Goal: Task Accomplishment & Management: Use online tool/utility

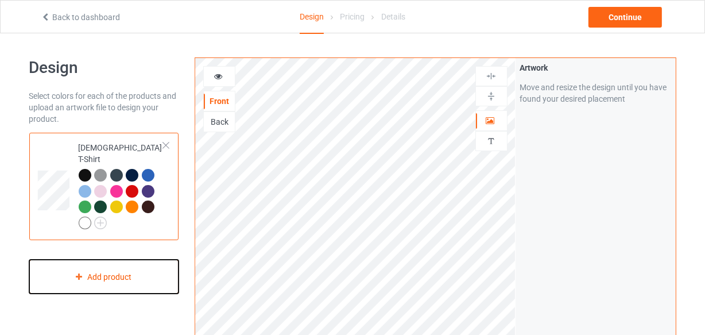
click at [130, 260] on div "Add product" at bounding box center [104, 277] width 150 height 34
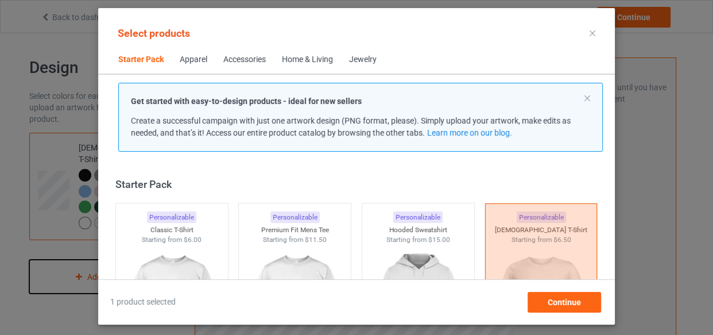
scroll to position [14, 0]
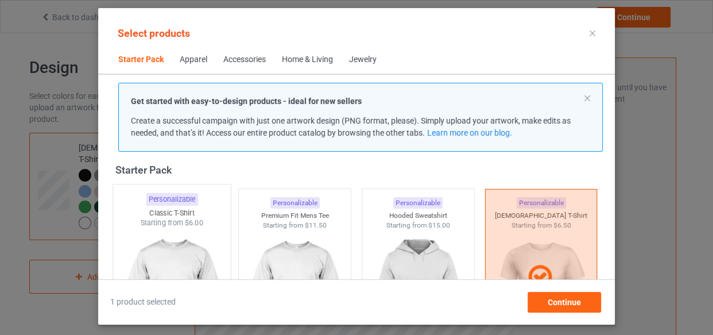
click at [169, 212] on div "Classic T-Shirt" at bounding box center [172, 213] width 118 height 10
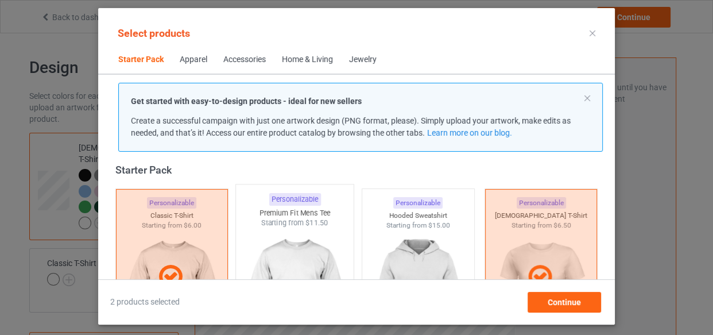
click at [255, 224] on div "Starting from $11.50" at bounding box center [295, 223] width 118 height 10
click at [407, 227] on div "Starting from $15.00" at bounding box center [419, 223] width 118 height 10
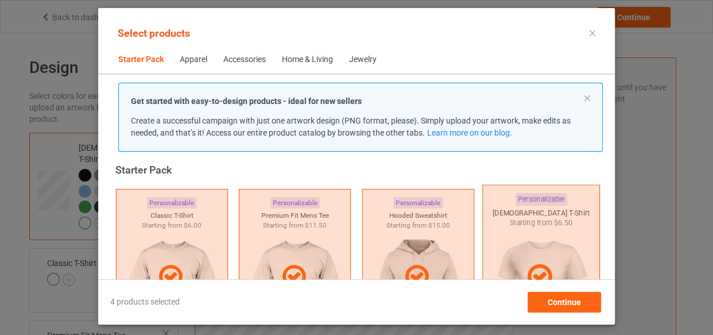
click at [517, 234] on div at bounding box center [541, 276] width 118 height 184
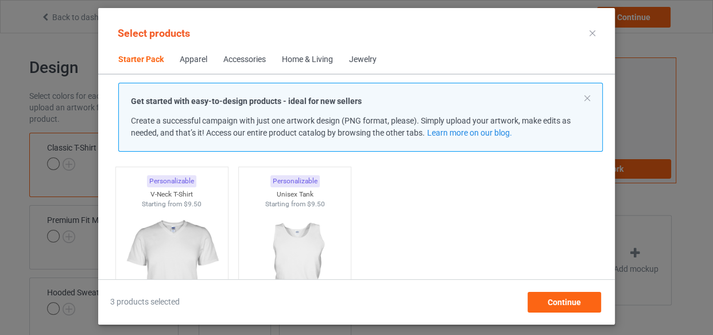
scroll to position [223, 0]
click at [167, 210] on div at bounding box center [172, 273] width 118 height 135
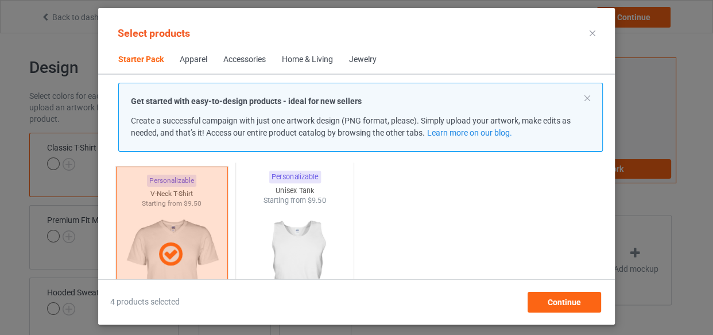
click at [258, 220] on div at bounding box center [295, 273] width 118 height 135
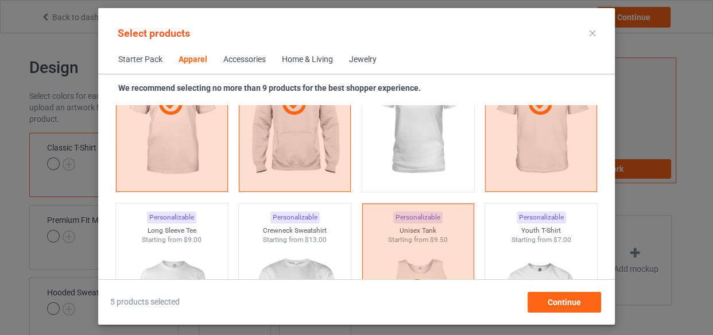
scroll to position [745, 0]
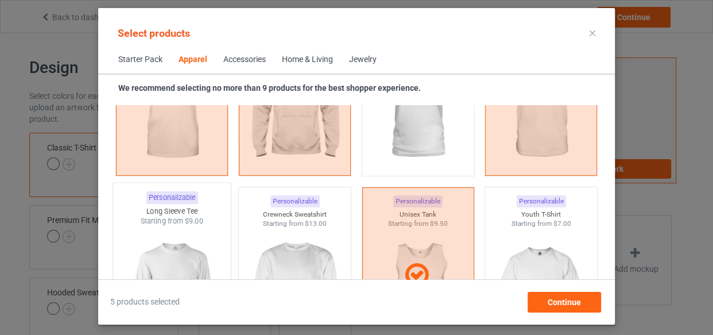
click at [161, 216] on div "Starting from $9.00" at bounding box center [172, 221] width 118 height 10
click at [251, 216] on div "Crewneck Sweatshirt" at bounding box center [295, 215] width 112 height 10
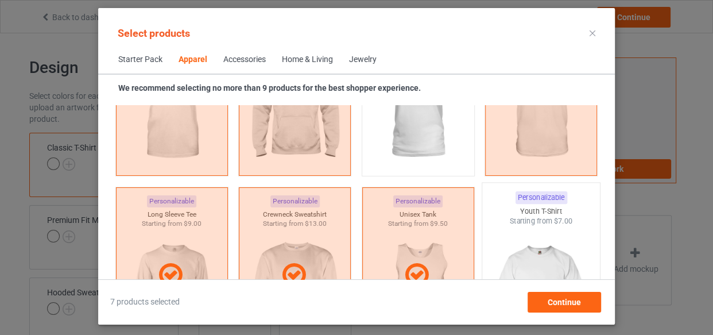
click at [569, 245] on div at bounding box center [541, 293] width 118 height 135
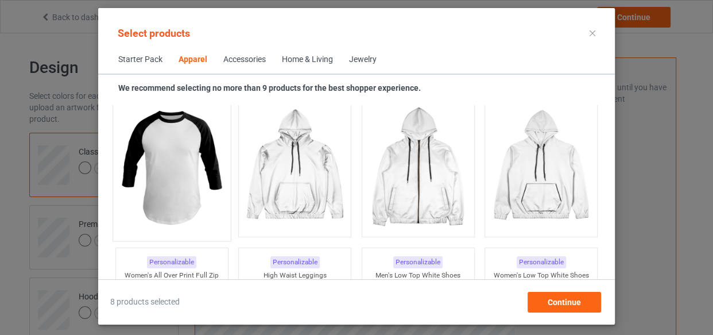
click at [191, 194] on img at bounding box center [172, 167] width 108 height 135
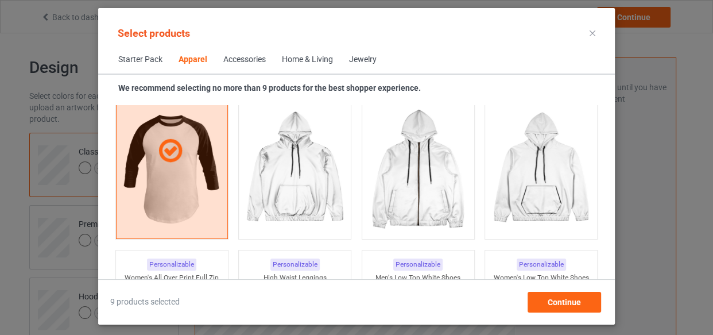
scroll to position [1006, 0]
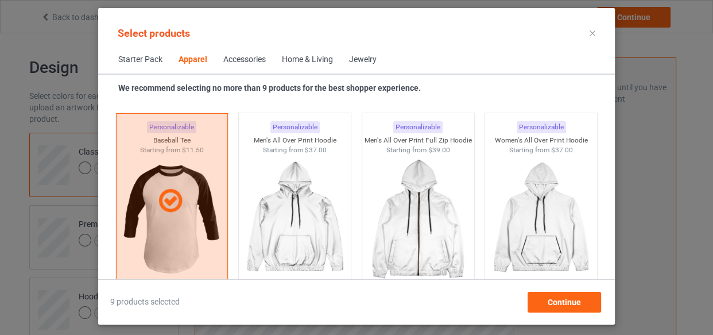
click at [289, 61] on div "Home & Living" at bounding box center [307, 59] width 51 height 11
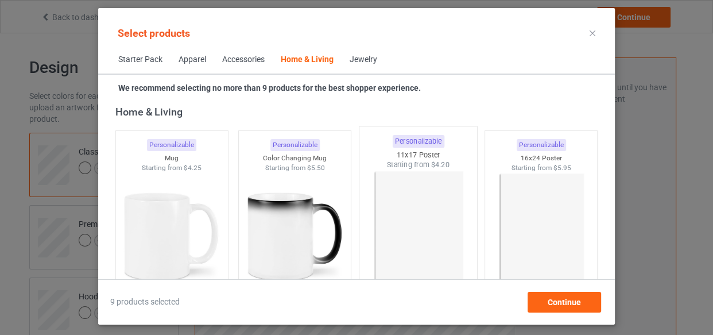
click at [200, 194] on img at bounding box center [172, 236] width 103 height 129
click at [284, 200] on img at bounding box center [295, 236] width 103 height 129
click at [403, 199] on img at bounding box center [418, 237] width 108 height 135
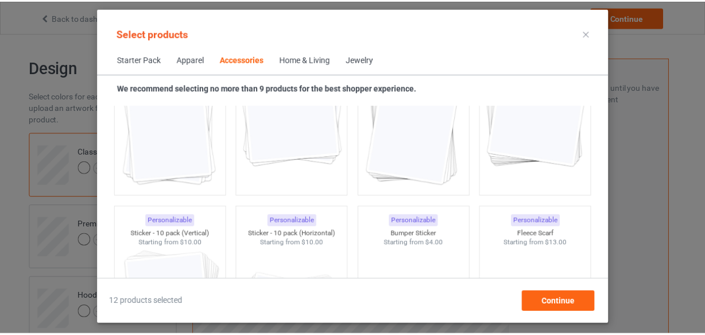
scroll to position [4344, 0]
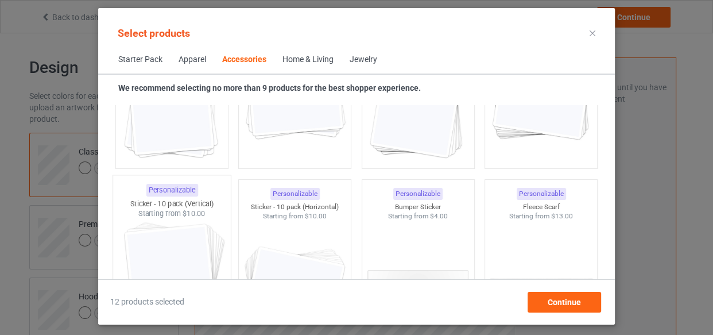
click at [202, 224] on img at bounding box center [172, 286] width 108 height 135
click at [299, 230] on img at bounding box center [295, 286] width 108 height 135
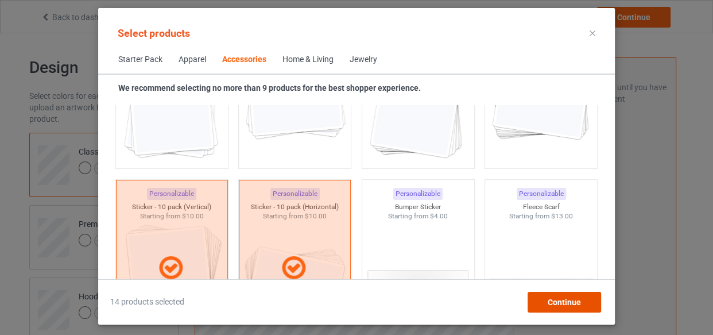
click at [544, 300] on div "Continue" at bounding box center [565, 302] width 74 height 21
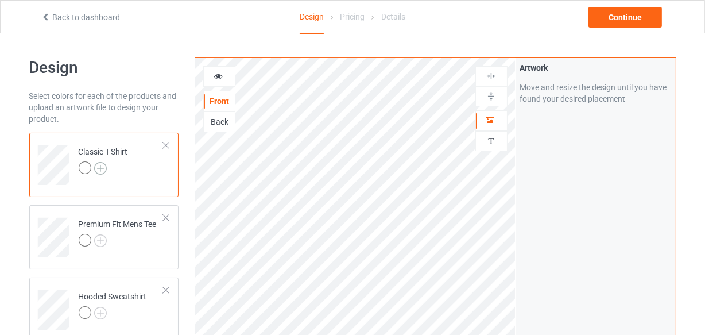
click at [101, 172] on img at bounding box center [100, 168] width 13 height 13
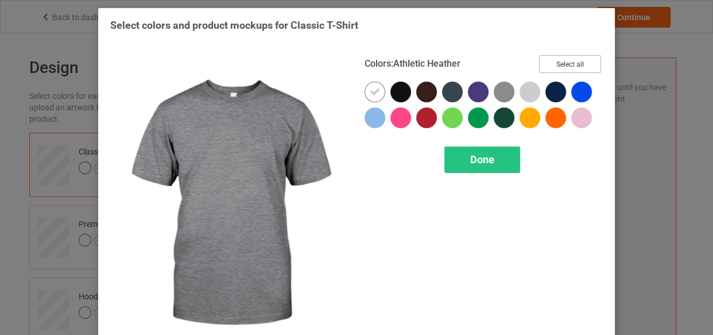
click at [557, 56] on button "Select all" at bounding box center [570, 64] width 62 height 18
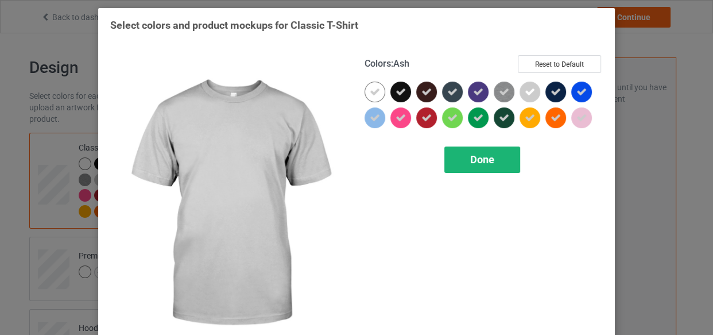
click at [473, 165] on div "Done" at bounding box center [483, 159] width 76 height 26
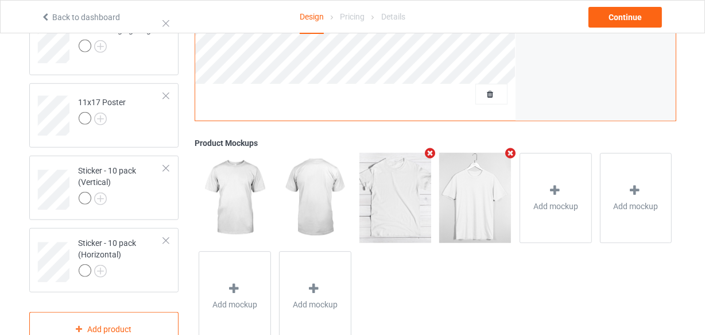
scroll to position [860, 0]
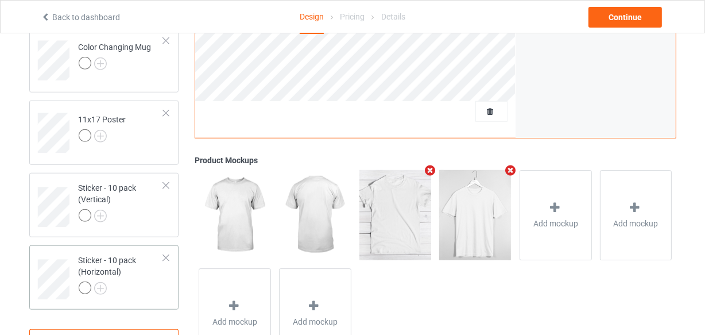
click at [127, 269] on div "Sticker - 10 pack (Horizontal)" at bounding box center [122, 273] width 86 height 39
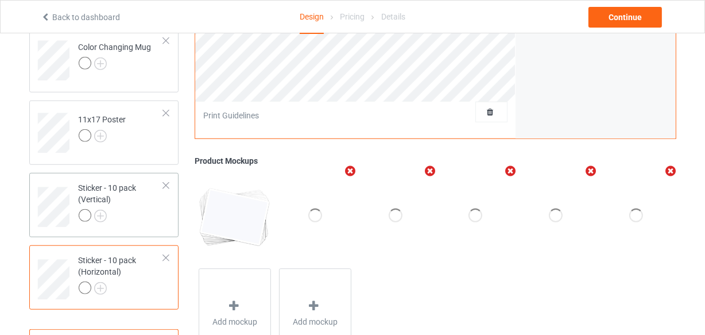
click at [133, 212] on div at bounding box center [122, 217] width 86 height 16
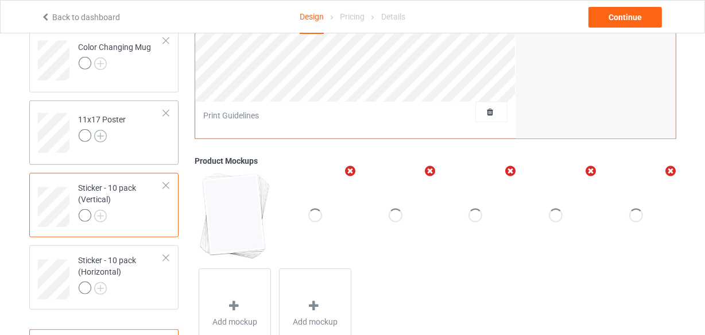
click at [98, 132] on img at bounding box center [100, 136] width 13 height 13
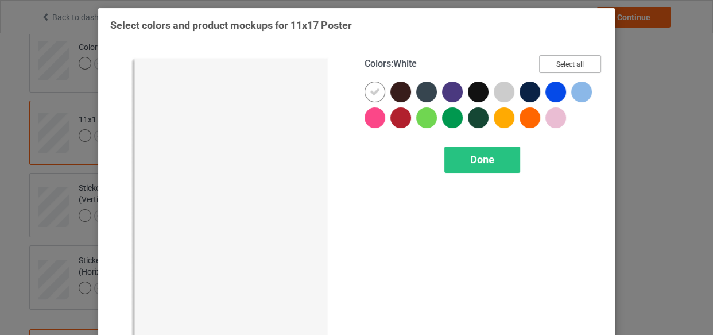
click at [569, 63] on button "Select all" at bounding box center [570, 64] width 62 height 18
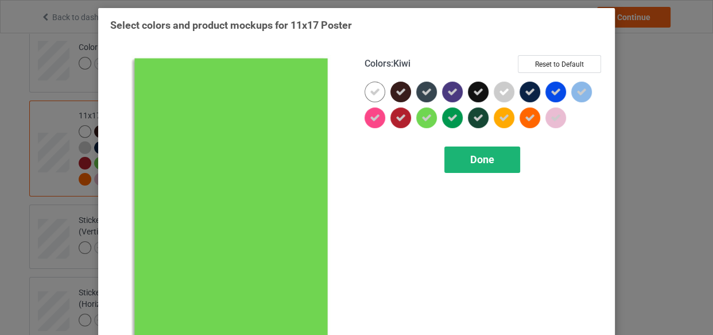
click at [476, 165] on div "Done" at bounding box center [483, 159] width 76 height 26
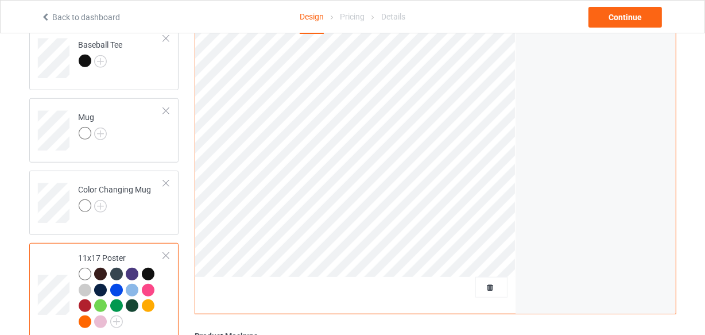
scroll to position [703, 0]
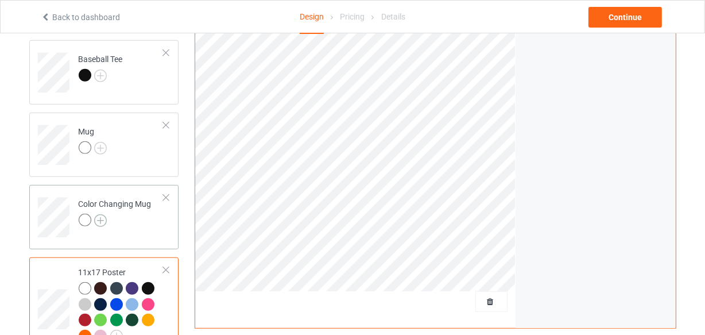
click at [102, 219] on img at bounding box center [100, 220] width 13 height 13
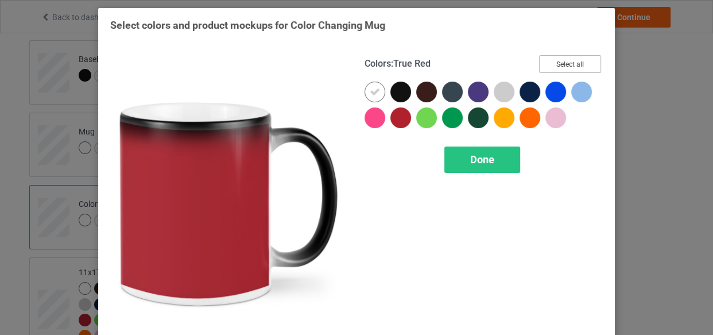
click at [589, 65] on button "Select all" at bounding box center [570, 64] width 62 height 18
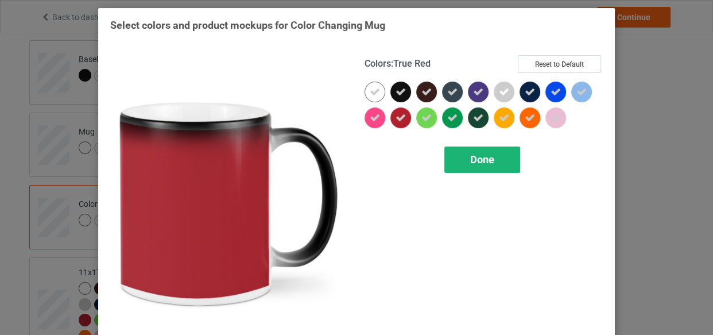
click at [495, 155] on div "Done" at bounding box center [483, 159] width 76 height 26
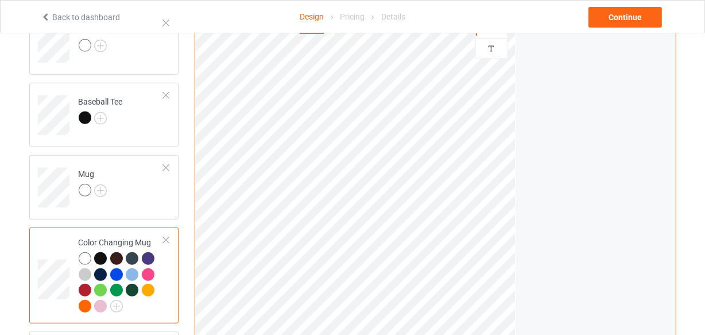
scroll to position [454, 0]
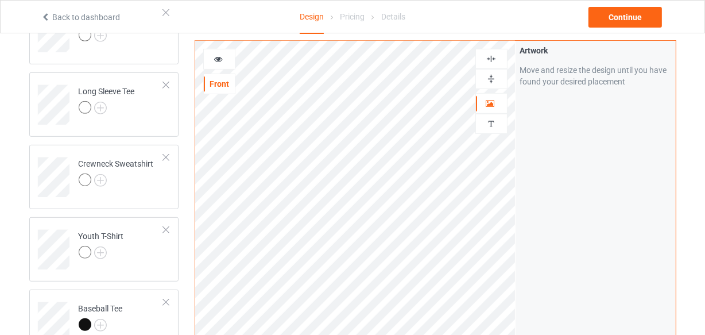
click at [494, 78] on img at bounding box center [491, 79] width 11 height 11
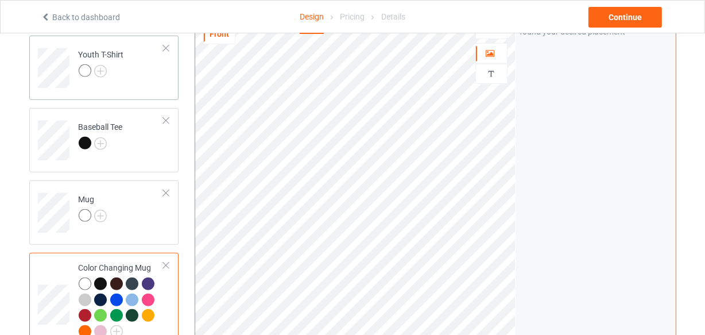
scroll to position [662, 0]
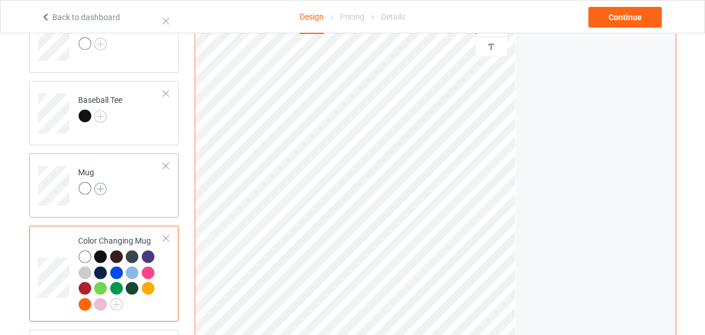
click at [101, 187] on img at bounding box center [100, 189] width 13 height 13
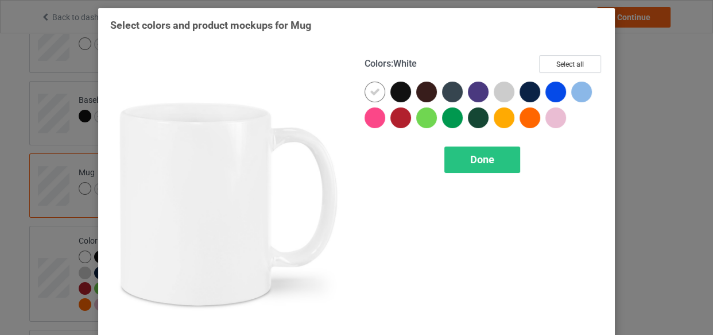
click at [564, 54] on div "Colors : White Select all Done" at bounding box center [484, 204] width 254 height 314
click at [559, 64] on button "Select all" at bounding box center [570, 64] width 62 height 18
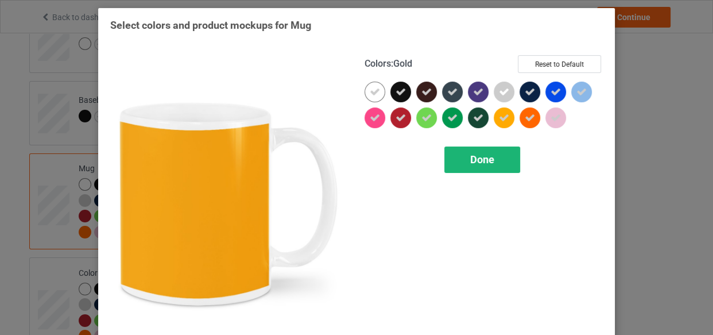
click at [477, 161] on span "Done" at bounding box center [482, 159] width 24 height 12
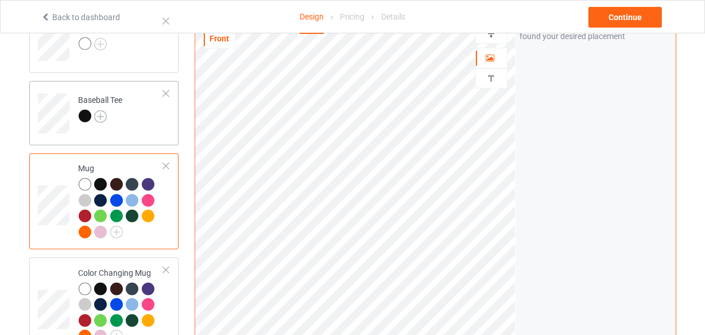
click at [102, 117] on img at bounding box center [100, 116] width 13 height 13
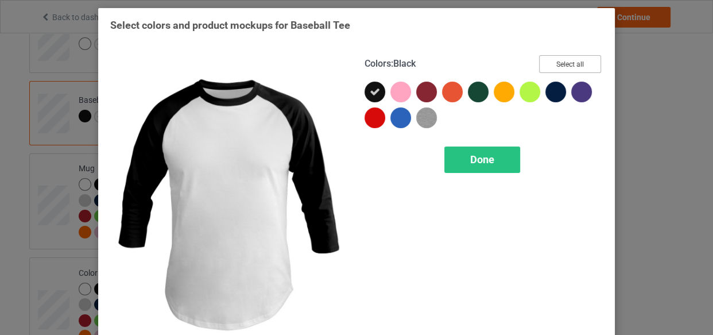
click at [571, 65] on button "Select all" at bounding box center [570, 64] width 62 height 18
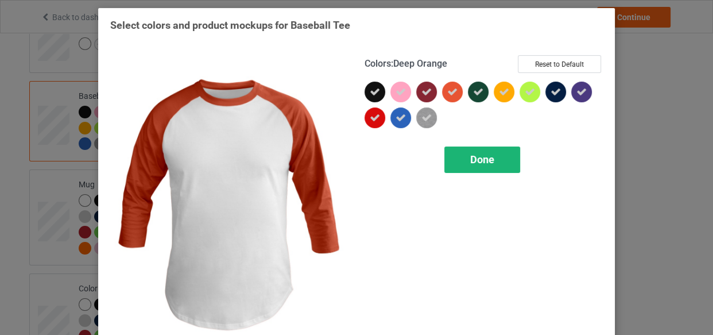
click at [507, 159] on div "Done" at bounding box center [483, 159] width 76 height 26
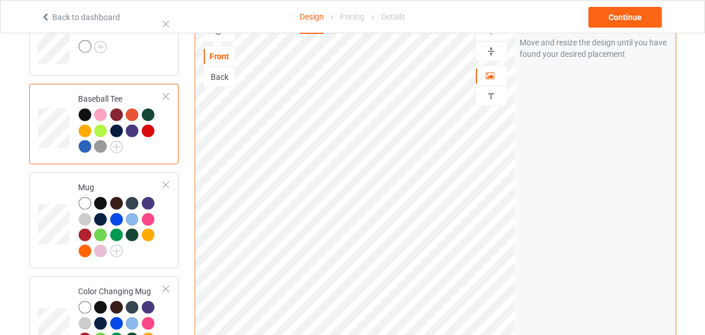
scroll to position [454, 0]
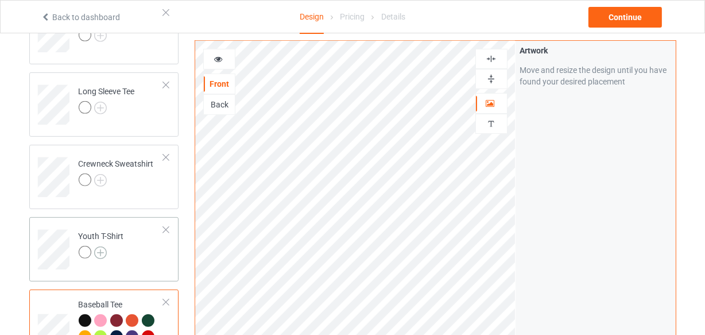
click at [102, 252] on img at bounding box center [100, 252] width 13 height 13
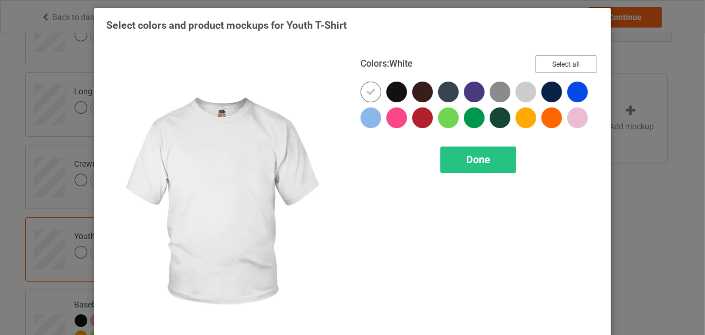
click at [556, 63] on button "Select all" at bounding box center [566, 64] width 62 height 18
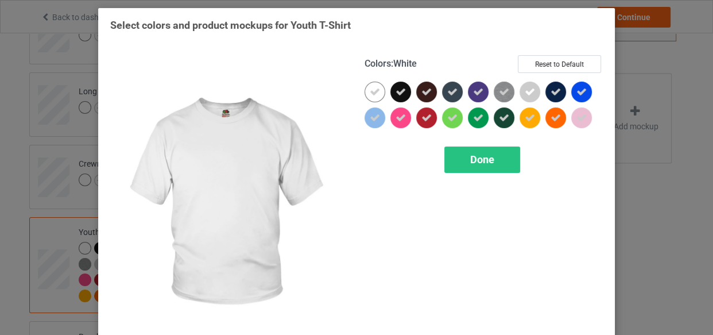
click at [370, 90] on icon at bounding box center [375, 92] width 10 height 10
click at [399, 90] on icon at bounding box center [401, 92] width 10 height 10
click at [399, 90] on div at bounding box center [401, 92] width 21 height 21
click at [376, 92] on div at bounding box center [375, 92] width 21 height 21
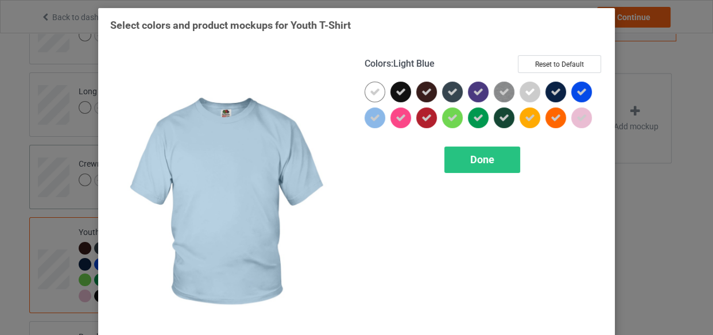
click at [461, 164] on div "Done" at bounding box center [483, 159] width 76 height 26
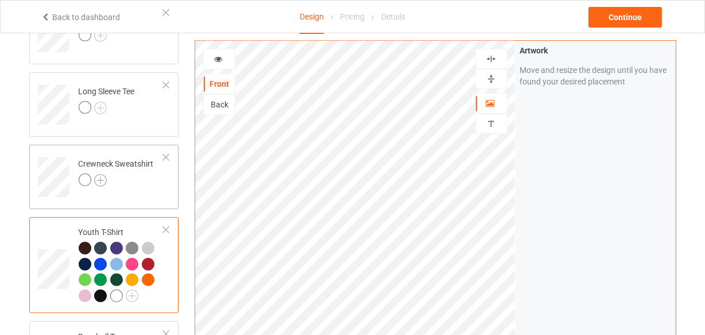
click at [102, 178] on img at bounding box center [100, 180] width 13 height 13
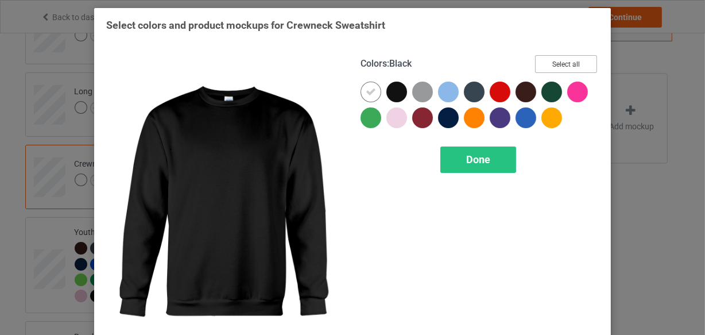
click at [574, 68] on button "Select all" at bounding box center [566, 64] width 62 height 18
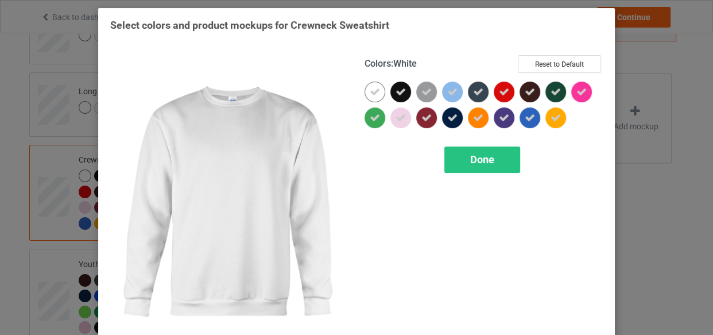
click at [371, 92] on icon at bounding box center [375, 92] width 10 height 10
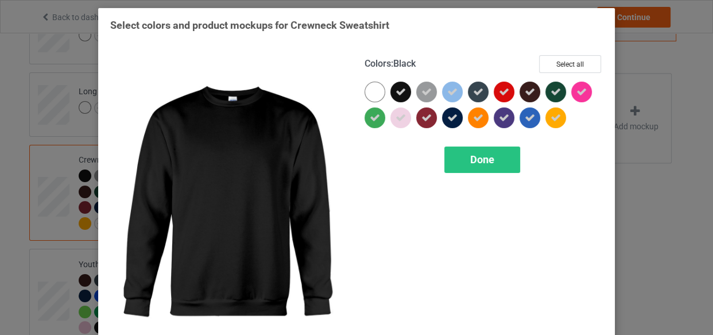
click at [397, 93] on icon at bounding box center [401, 92] width 10 height 10
click at [397, 93] on div at bounding box center [401, 92] width 21 height 21
click at [370, 87] on div at bounding box center [375, 92] width 21 height 21
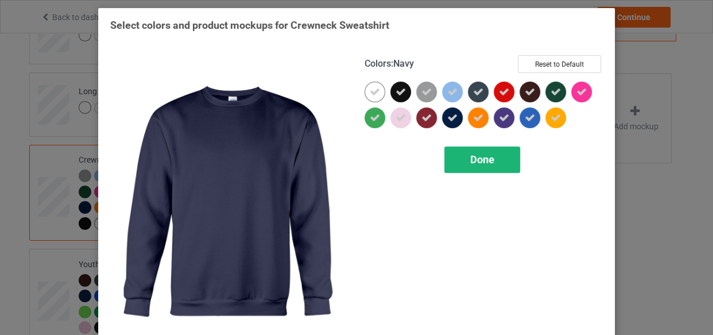
click at [467, 149] on div "Done" at bounding box center [483, 159] width 76 height 26
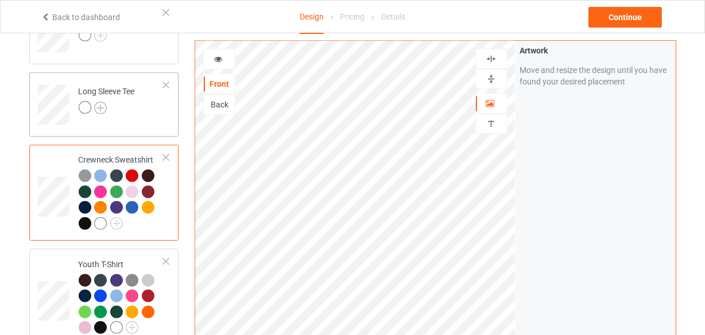
click at [101, 107] on img at bounding box center [100, 108] width 13 height 13
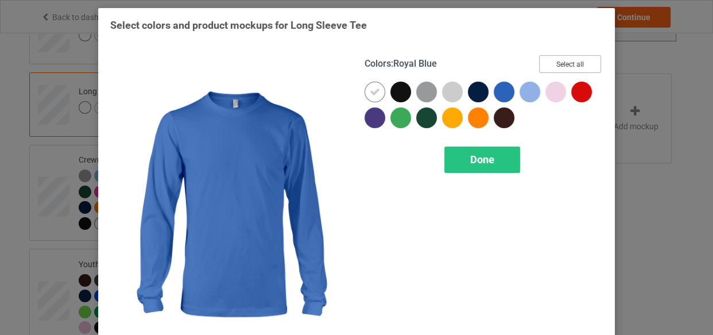
click at [549, 62] on button "Select all" at bounding box center [570, 64] width 62 height 18
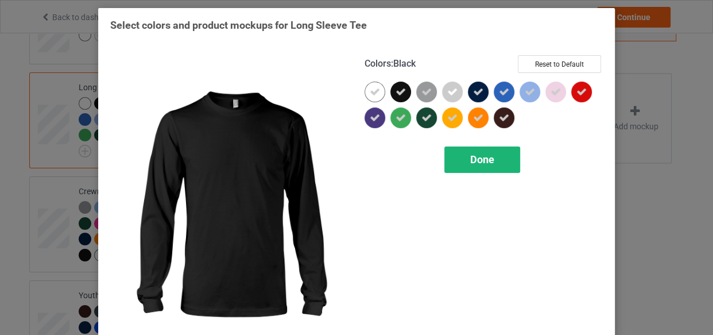
click at [496, 153] on div "Done" at bounding box center [483, 159] width 76 height 26
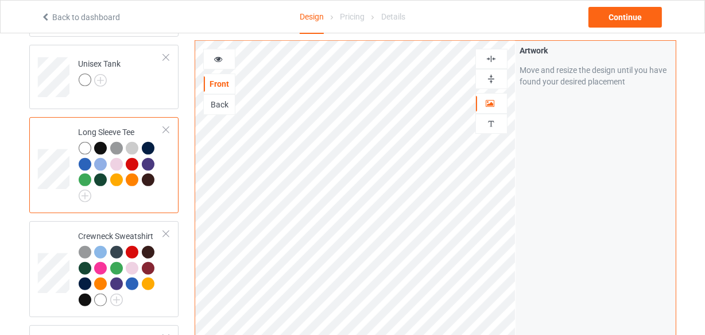
scroll to position [349, 0]
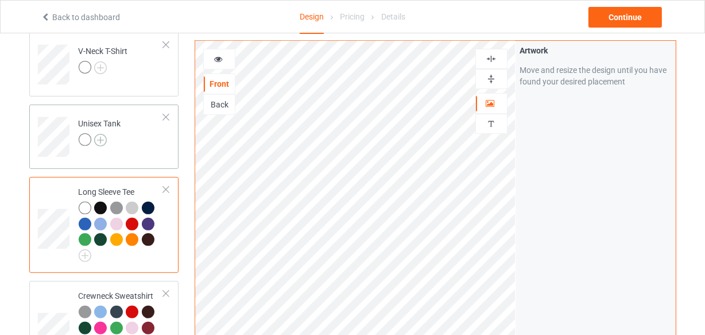
click at [98, 136] on img at bounding box center [100, 140] width 13 height 13
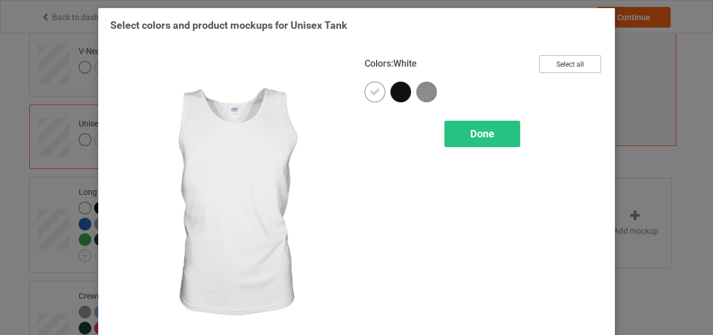
click at [557, 66] on button "Select all" at bounding box center [570, 64] width 62 height 18
click at [486, 125] on div "Done" at bounding box center [483, 134] width 76 height 26
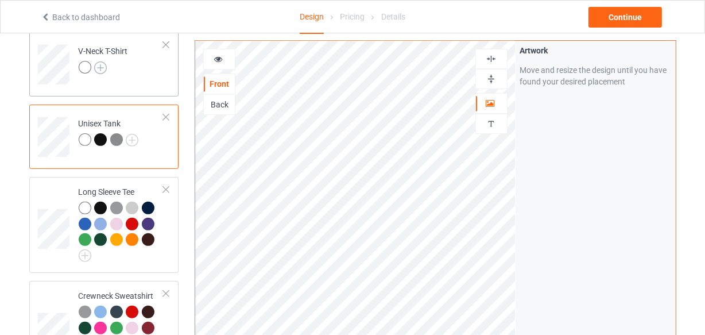
click at [99, 64] on img at bounding box center [100, 67] width 13 height 13
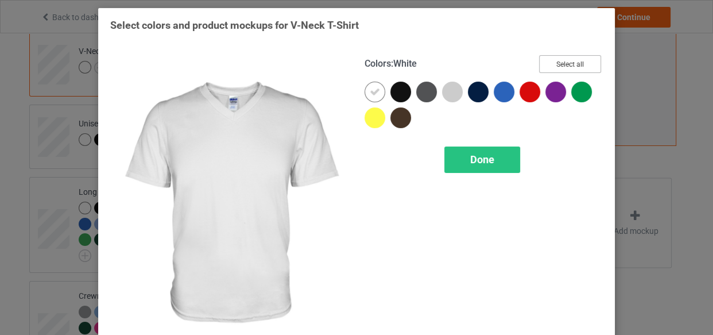
click at [551, 57] on button "Select all" at bounding box center [570, 64] width 62 height 18
click at [379, 88] on div at bounding box center [375, 92] width 21 height 21
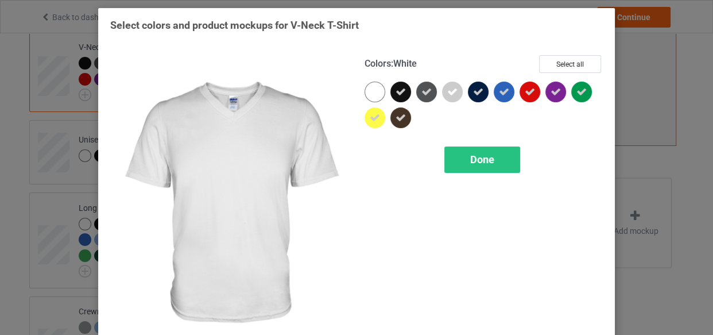
click at [396, 90] on icon at bounding box center [401, 92] width 10 height 10
click at [395, 90] on div at bounding box center [401, 92] width 21 height 21
click at [373, 87] on div at bounding box center [375, 92] width 21 height 21
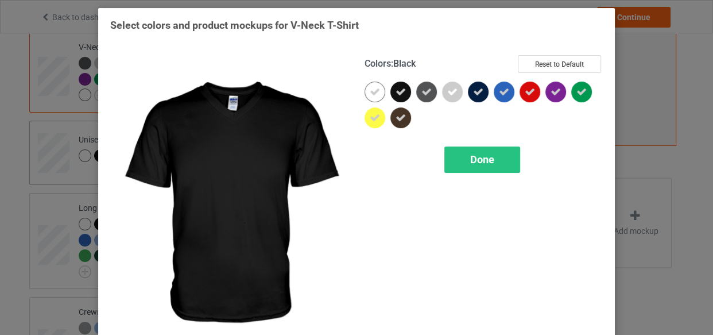
drag, startPoint x: 477, startPoint y: 159, endPoint x: 110, endPoint y: 121, distance: 369.0
click at [476, 159] on span "Done" at bounding box center [482, 159] width 24 height 12
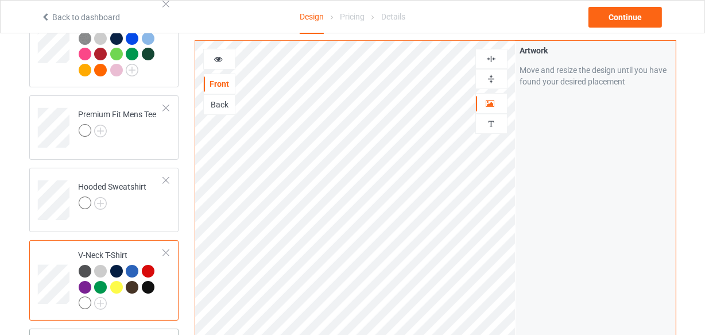
scroll to position [140, 0]
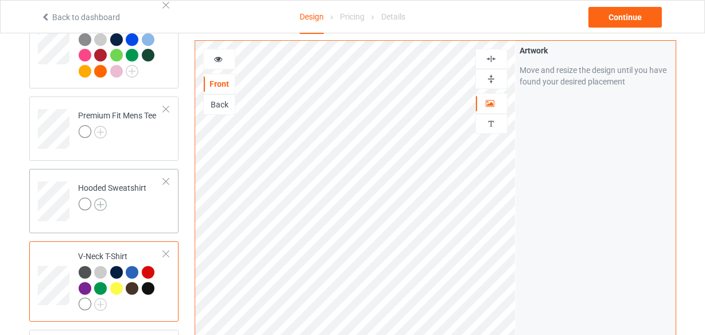
click at [99, 201] on img at bounding box center [100, 204] width 13 height 13
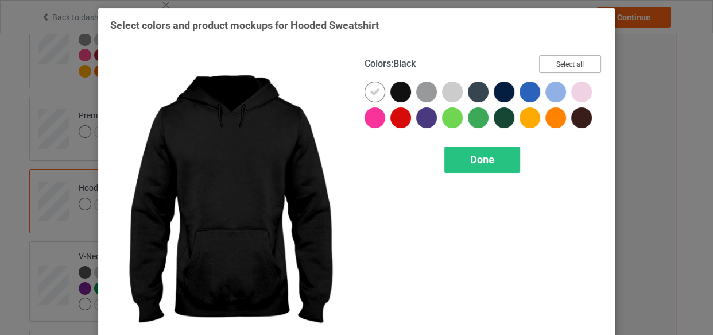
click at [567, 68] on button "Select all" at bounding box center [570, 64] width 62 height 18
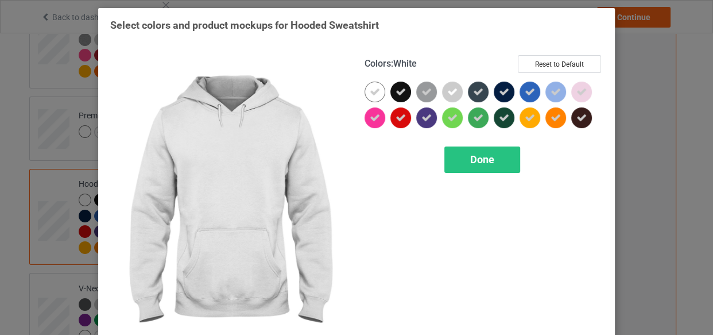
click at [374, 95] on icon at bounding box center [375, 92] width 10 height 10
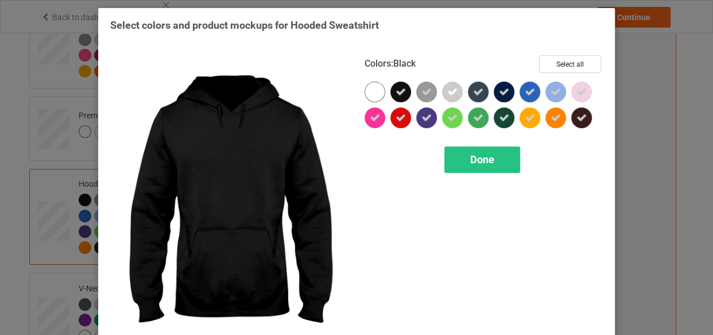
click at [396, 94] on icon at bounding box center [401, 92] width 10 height 10
click at [396, 94] on div at bounding box center [401, 92] width 21 height 21
click at [559, 61] on button "Select all" at bounding box center [570, 64] width 62 height 18
click at [573, 63] on button "Reset to Default" at bounding box center [559, 64] width 83 height 18
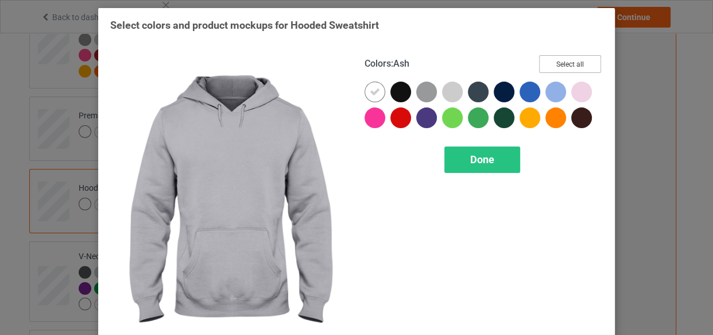
click at [560, 63] on button "Select all" at bounding box center [570, 64] width 62 height 18
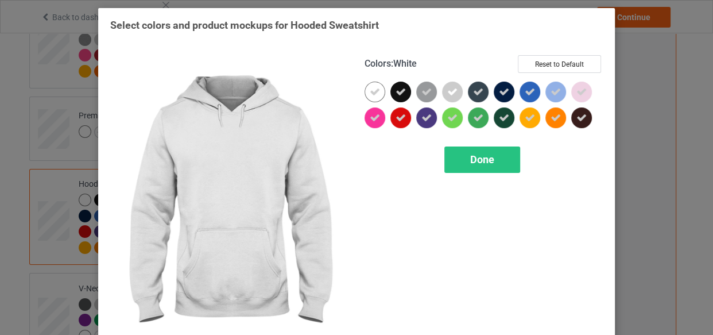
click at [377, 91] on div at bounding box center [375, 92] width 21 height 21
click at [471, 148] on div "Done" at bounding box center [483, 159] width 76 height 26
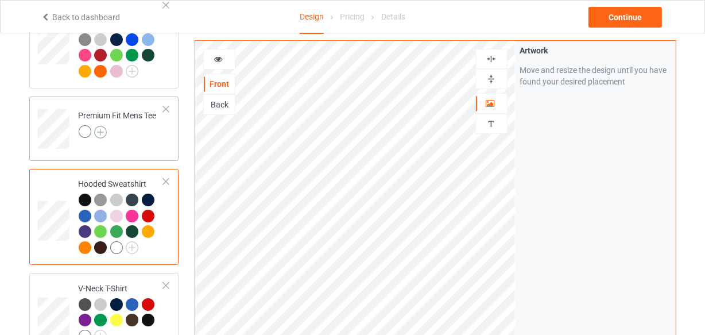
click at [99, 133] on img at bounding box center [100, 132] width 13 height 13
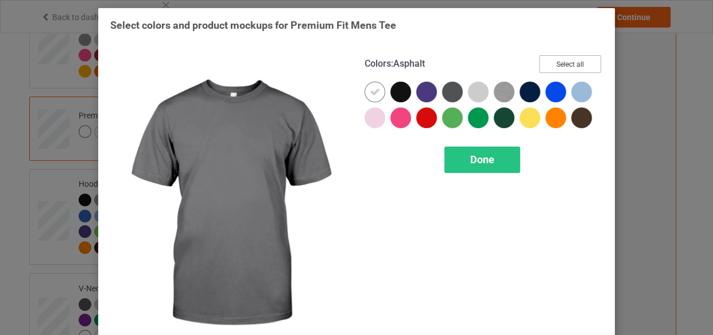
click at [569, 62] on button "Select all" at bounding box center [570, 64] width 62 height 18
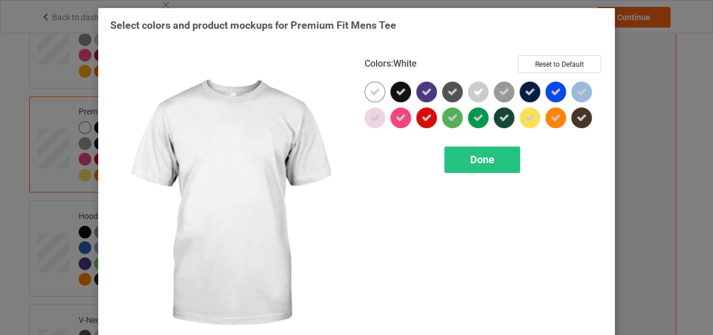
click at [365, 91] on div at bounding box center [375, 92] width 21 height 21
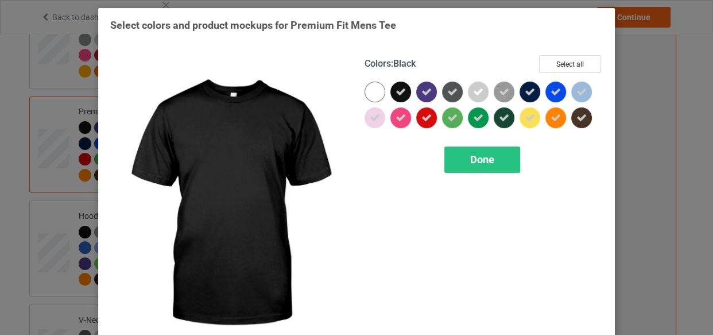
click at [402, 93] on div at bounding box center [401, 92] width 21 height 21
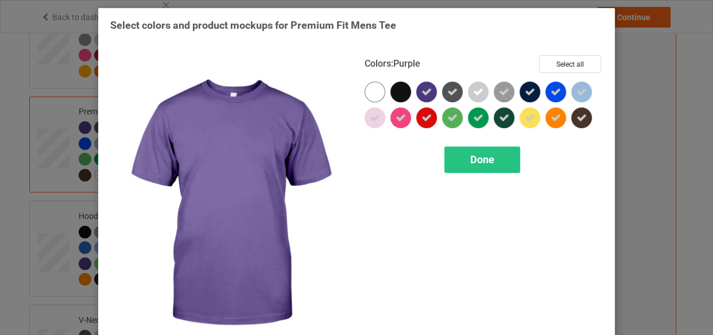
click at [431, 92] on div at bounding box center [426, 92] width 21 height 21
click at [425, 91] on div at bounding box center [426, 92] width 21 height 21
click at [423, 91] on icon at bounding box center [427, 92] width 10 height 10
click at [416, 91] on div at bounding box center [426, 92] width 21 height 21
click at [407, 91] on div at bounding box center [401, 92] width 21 height 21
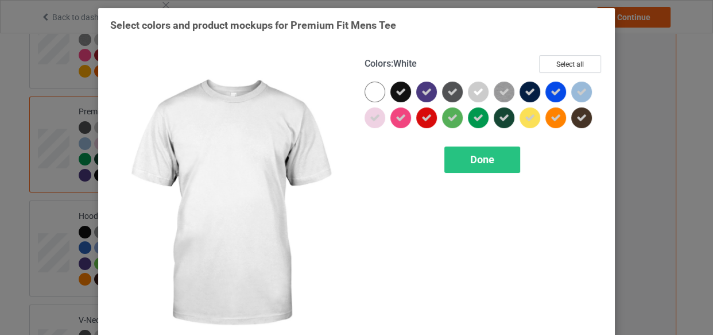
click at [357, 92] on div "Colors : White Select all Done" at bounding box center [484, 204] width 254 height 314
click at [372, 92] on div at bounding box center [375, 92] width 21 height 21
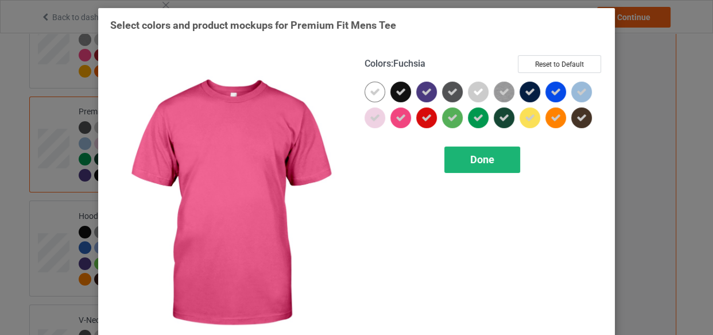
click at [472, 159] on span "Done" at bounding box center [482, 159] width 24 height 12
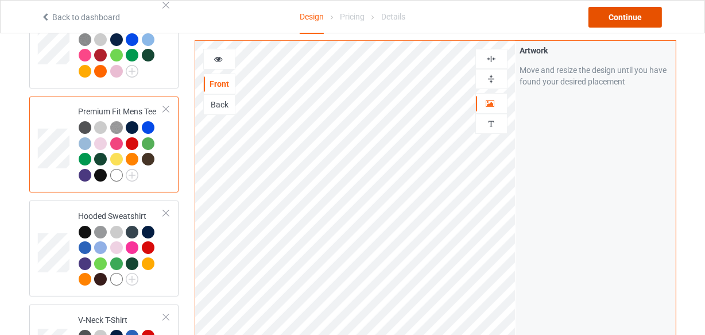
click at [648, 15] on div "Continue" at bounding box center [626, 17] width 74 height 21
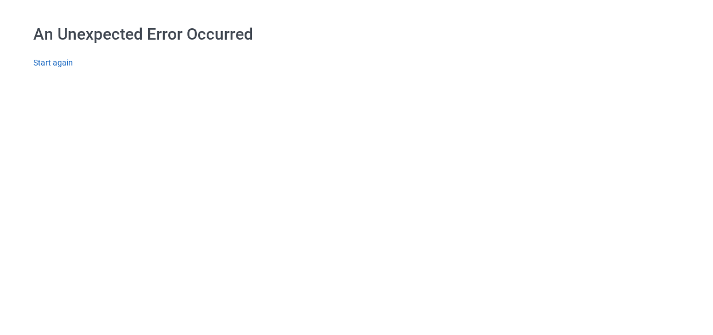
click at [44, 61] on link "Start again" at bounding box center [53, 62] width 40 height 9
